Goal: Check status: Check status

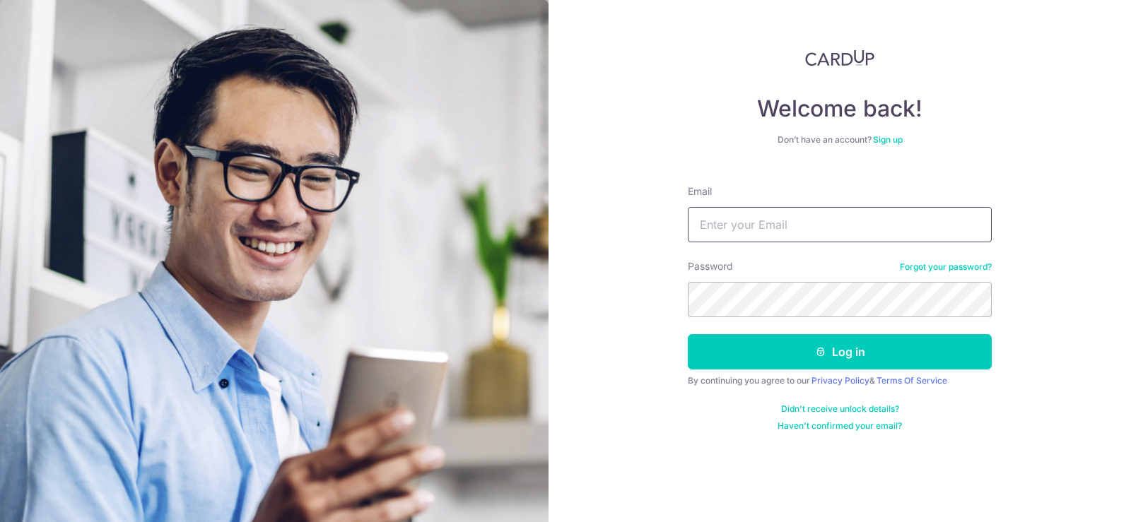
type input "[EMAIL_ADDRESS][DOMAIN_NAME]"
click at [849, 357] on button "Log in" at bounding box center [840, 351] width 304 height 35
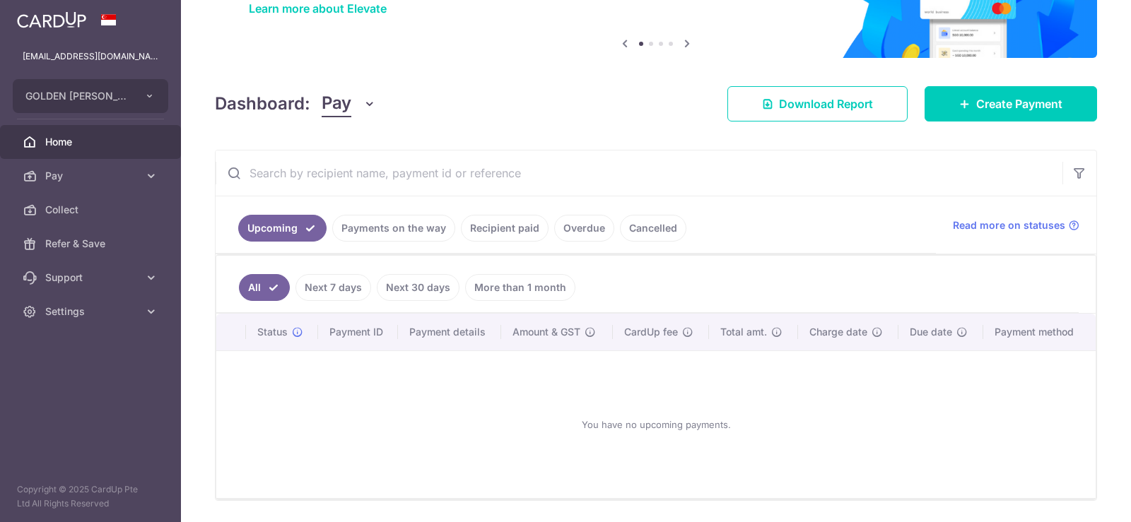
scroll to position [168, 0]
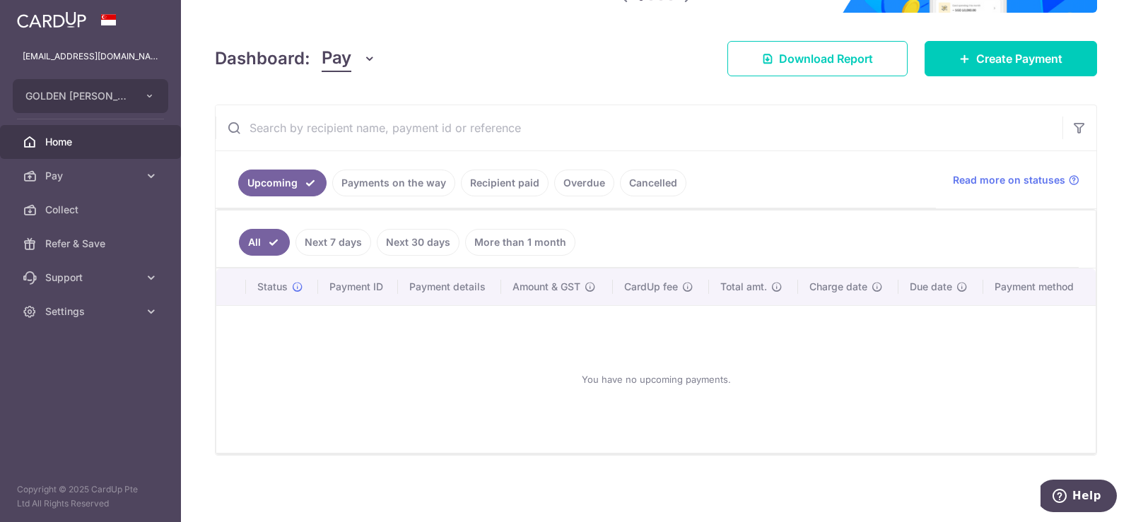
click at [402, 179] on link "Payments on the way" at bounding box center [393, 183] width 123 height 27
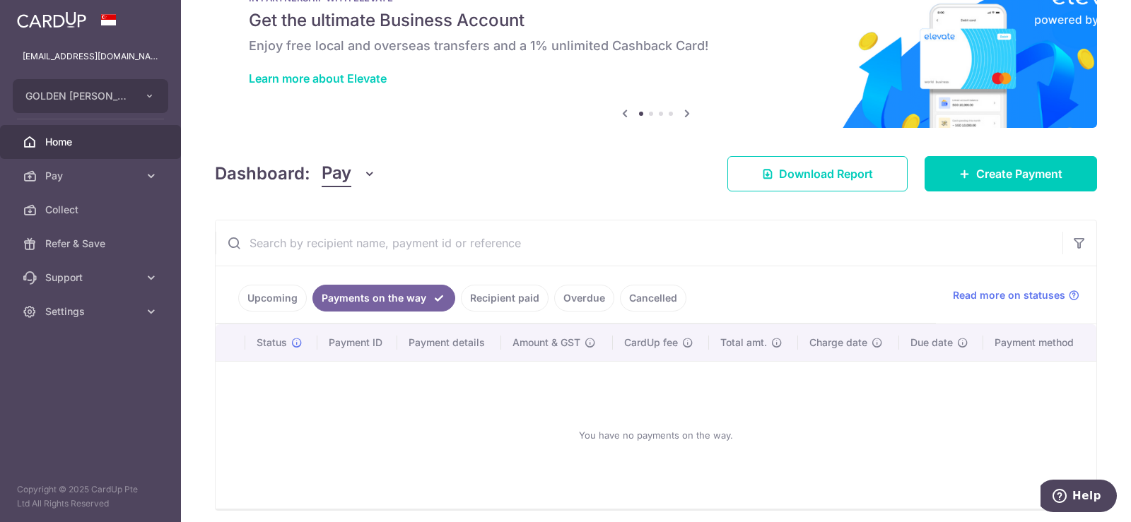
scroll to position [108, 0]
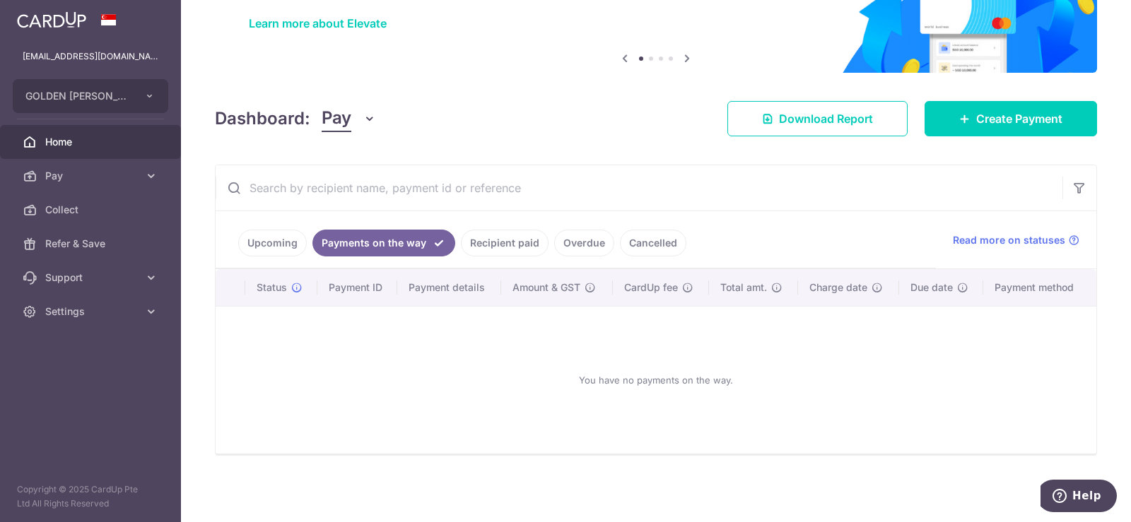
click at [295, 242] on link "Upcoming" at bounding box center [272, 243] width 69 height 27
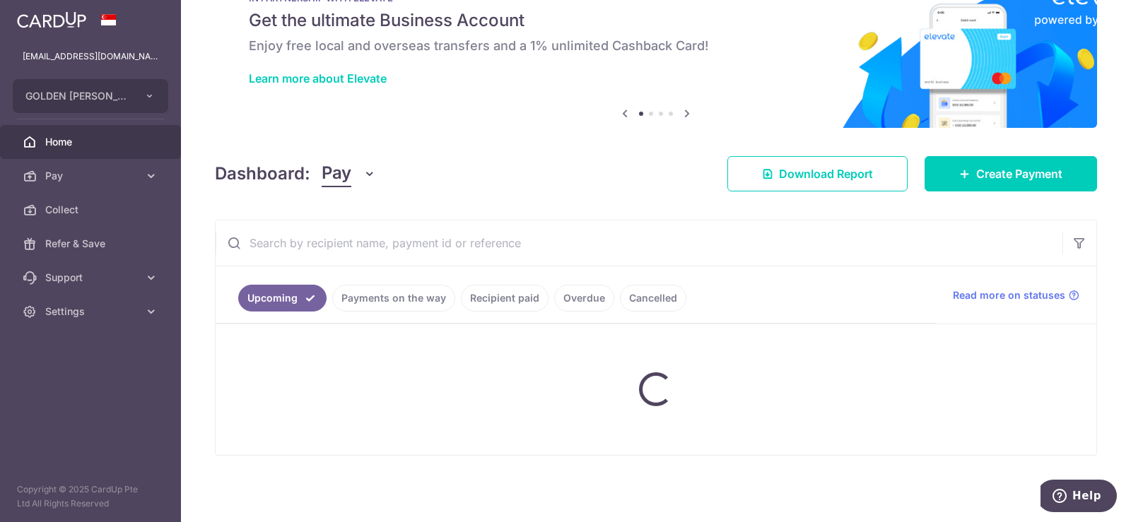
scroll to position [168, 0]
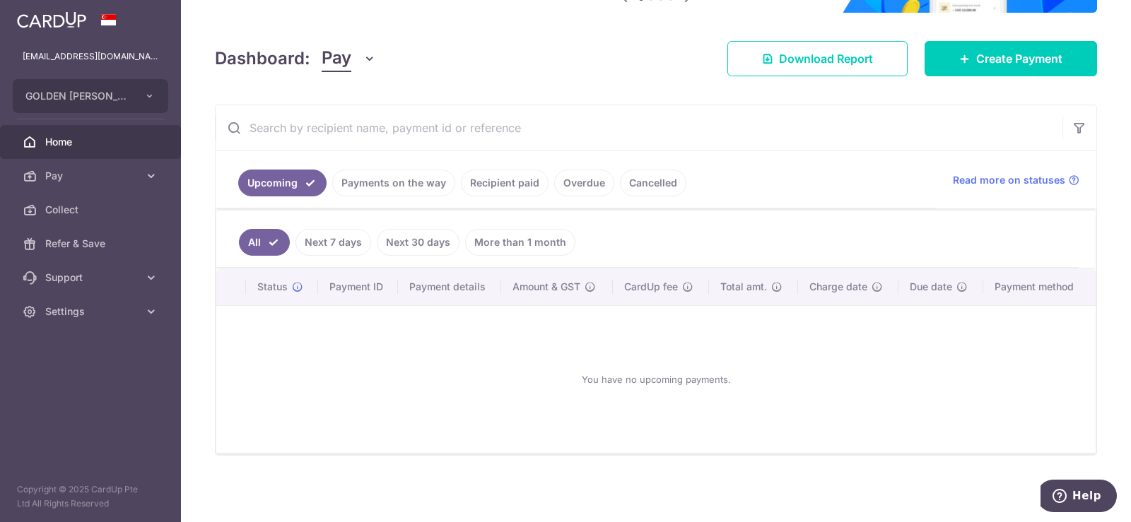
click at [413, 184] on link "Payments on the way" at bounding box center [393, 183] width 123 height 27
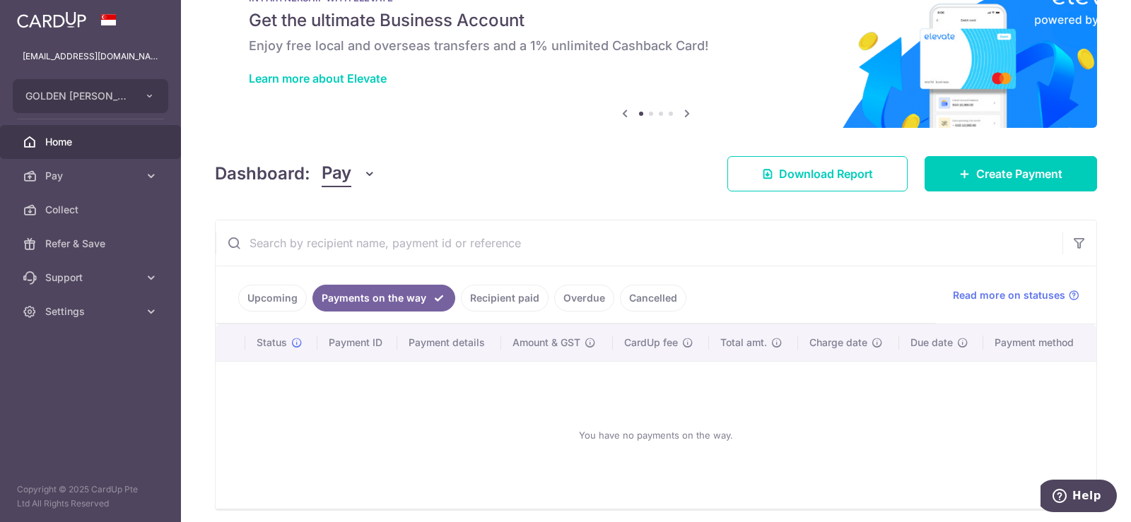
scroll to position [108, 0]
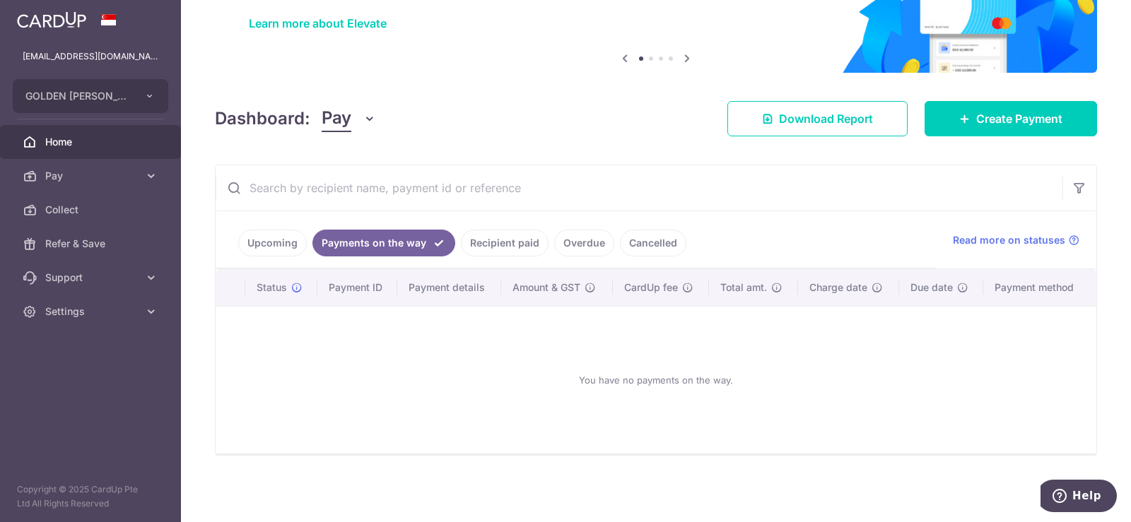
click at [656, 238] on link "Cancelled" at bounding box center [653, 243] width 66 height 27
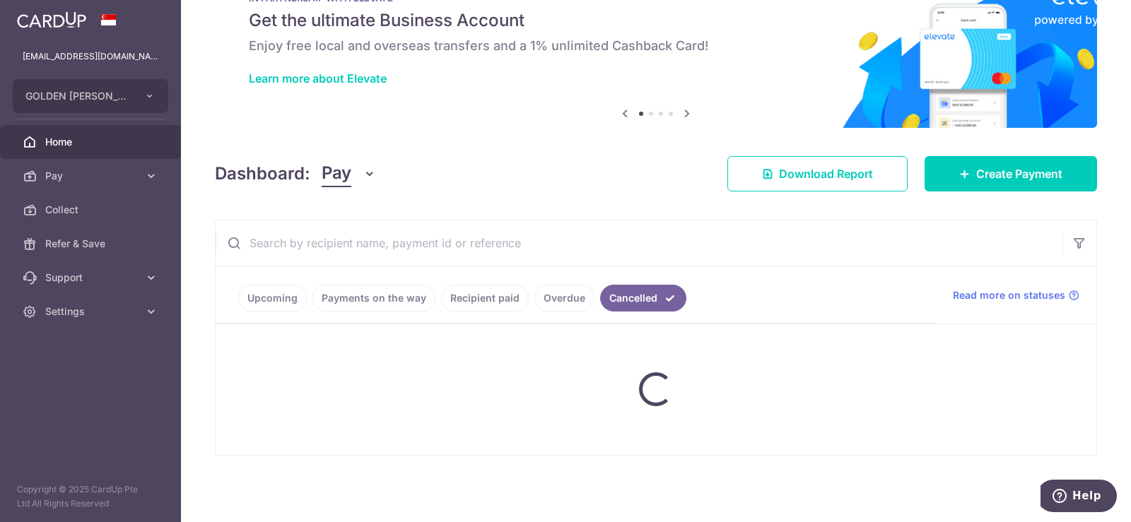
scroll to position [122, 0]
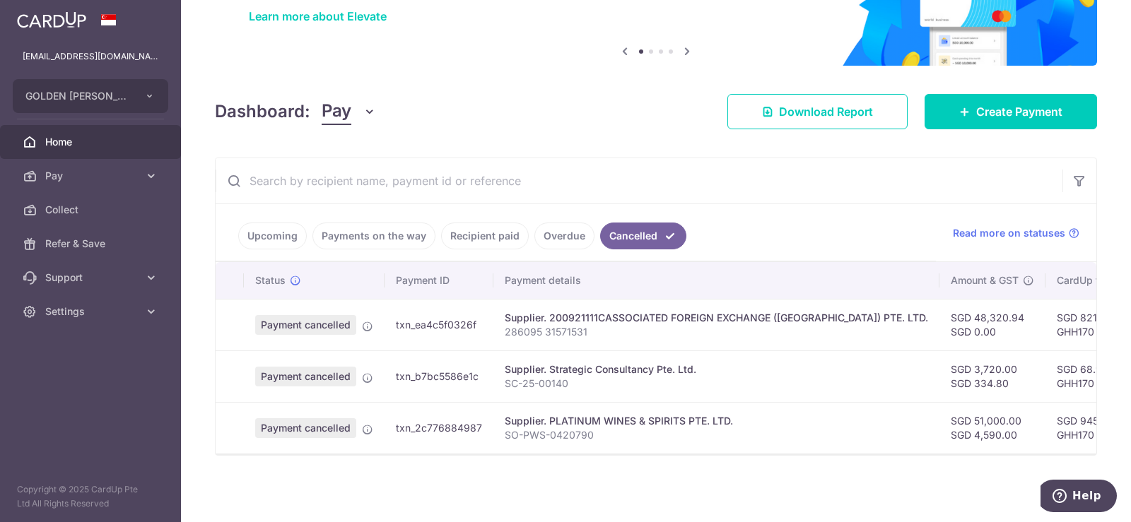
click at [559, 223] on link "Overdue" at bounding box center [564, 236] width 60 height 27
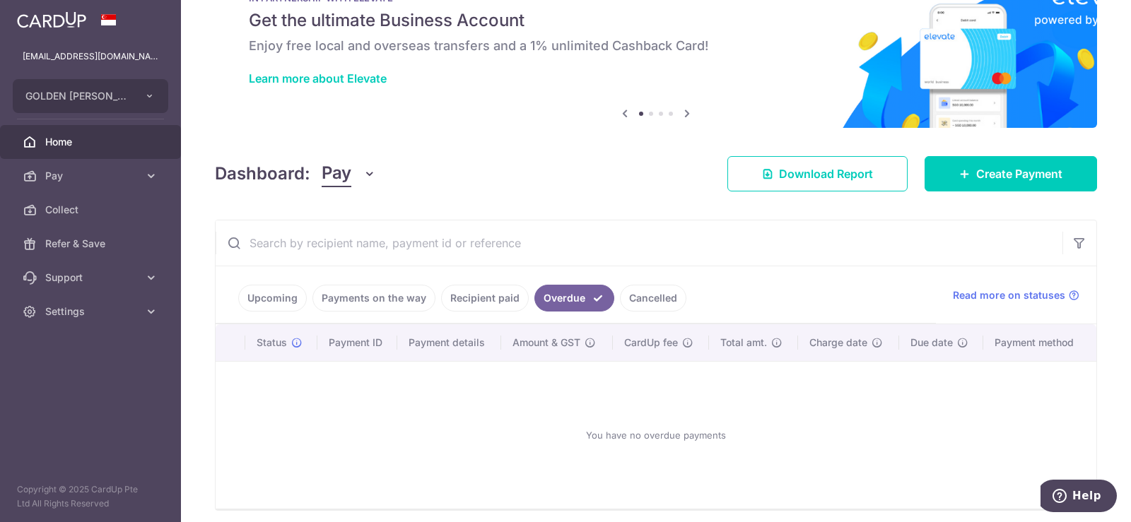
scroll to position [108, 0]
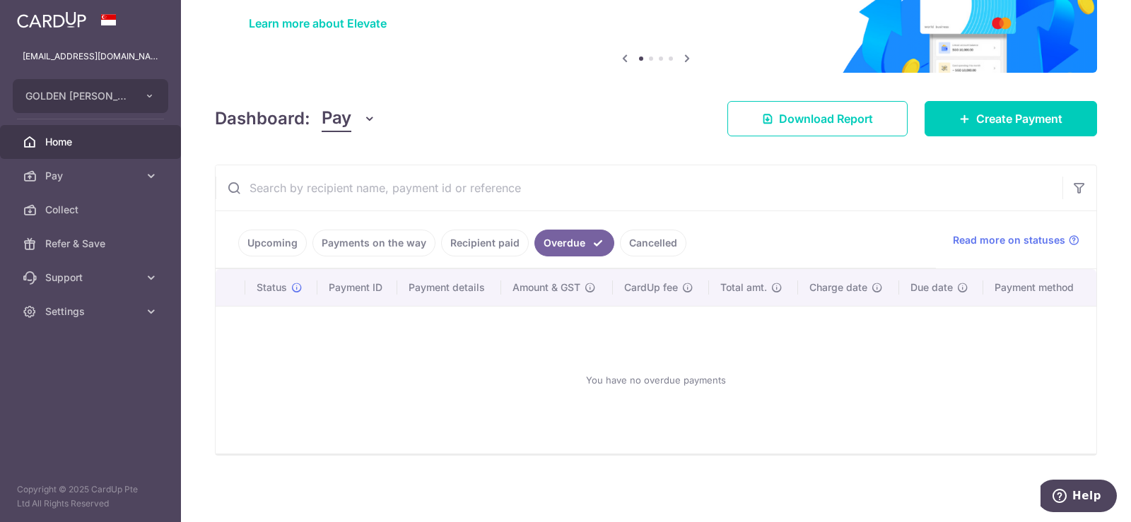
click at [466, 242] on link "Recipient paid" at bounding box center [485, 243] width 88 height 27
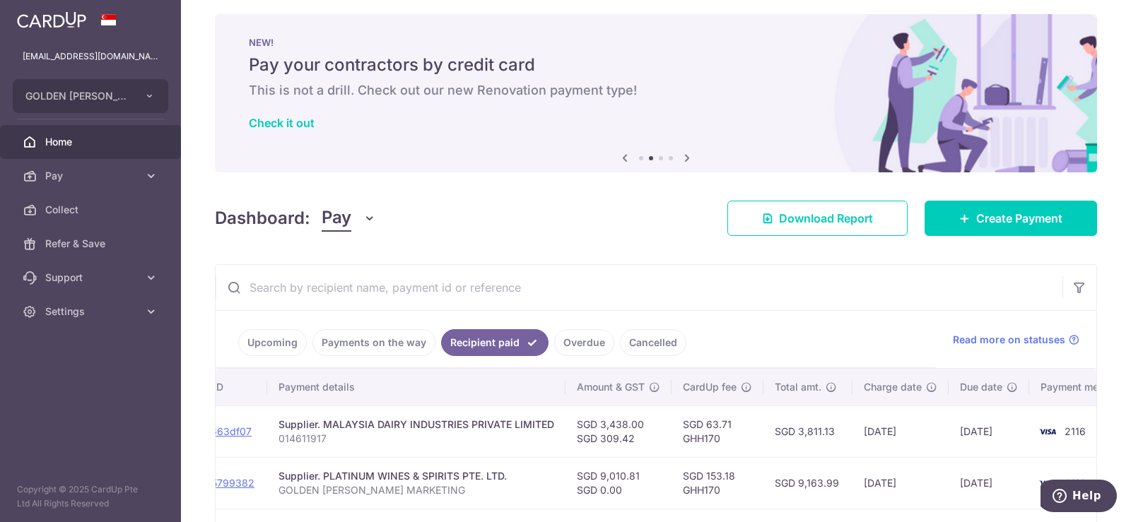
scroll to position [0, 0]
